Goal: Check status: Check status

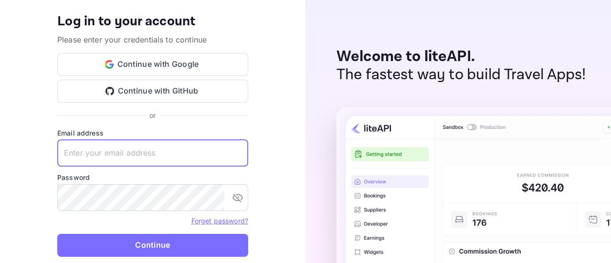
click at [157, 151] on input "text" at bounding box center [152, 153] width 191 height 27
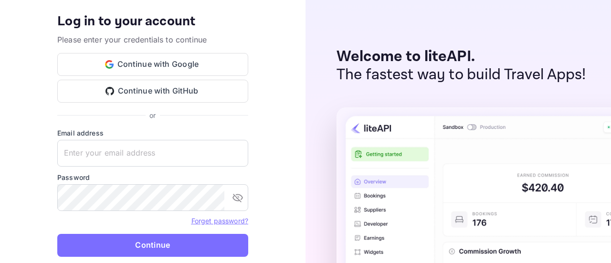
type input "[PERSON_NAME][EMAIL_ADDRESS][DOMAIN_NAME]"
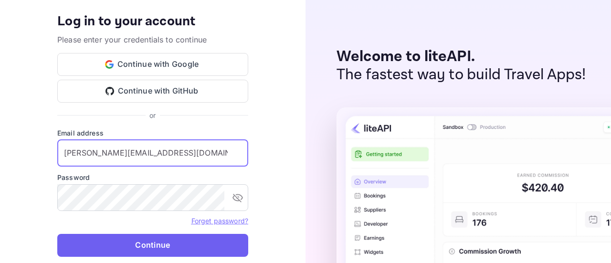
click at [156, 248] on button "Continue" at bounding box center [152, 245] width 191 height 23
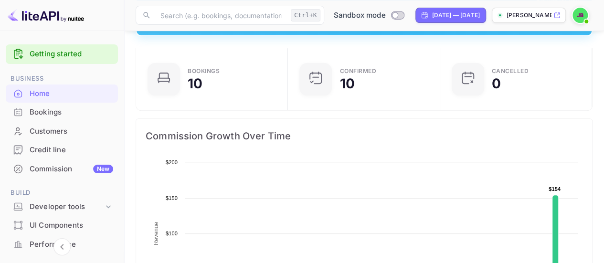
scroll to position [143, 0]
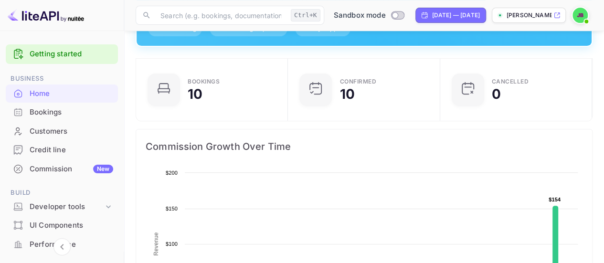
click at [77, 108] on div "Bookings" at bounding box center [72, 112] width 84 height 11
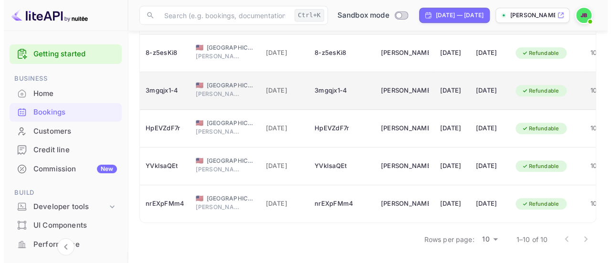
scroll to position [321, 0]
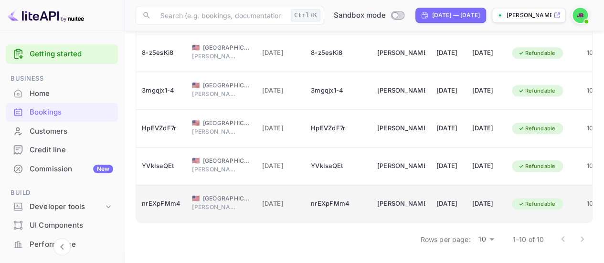
click at [226, 203] on span "[PERSON_NAME]" at bounding box center [216, 207] width 48 height 9
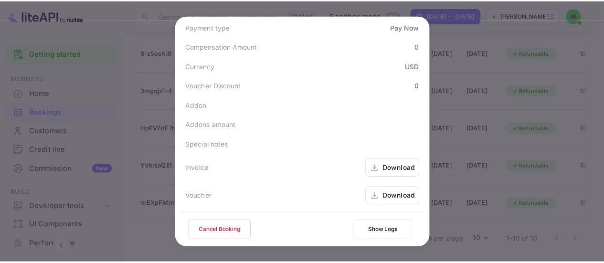
scroll to position [39, 0]
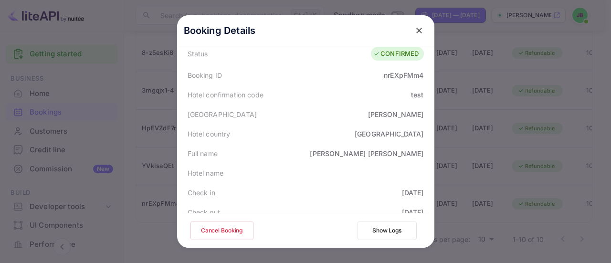
click at [423, 28] on button "close" at bounding box center [418, 30] width 17 height 17
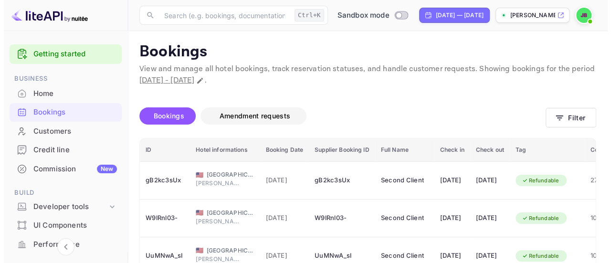
scroll to position [143, 0]
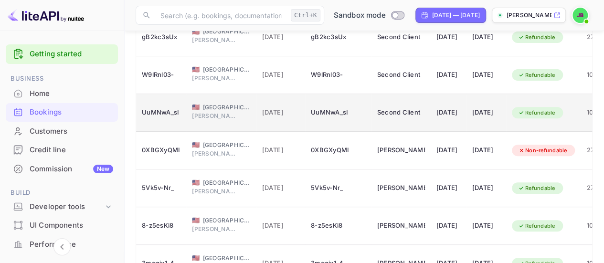
click at [222, 110] on span "[GEOGRAPHIC_DATA]" at bounding box center [227, 107] width 48 height 9
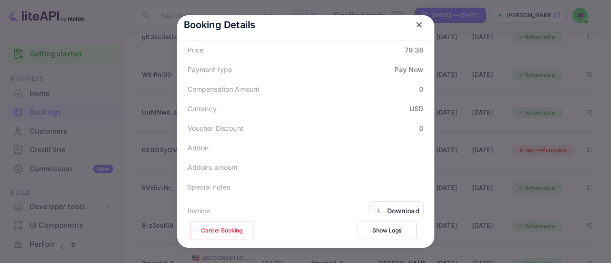
scroll to position [373, 0]
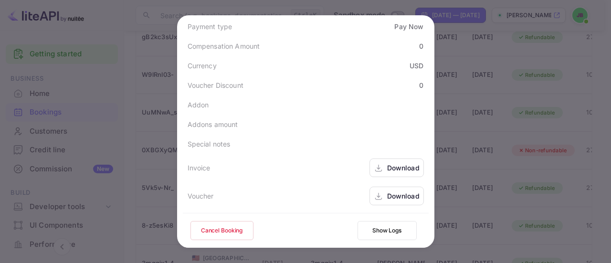
click at [396, 195] on div "Download" at bounding box center [403, 196] width 32 height 10
